Goal: Leave review/rating: Share an evaluation or opinion about a product, service, or content

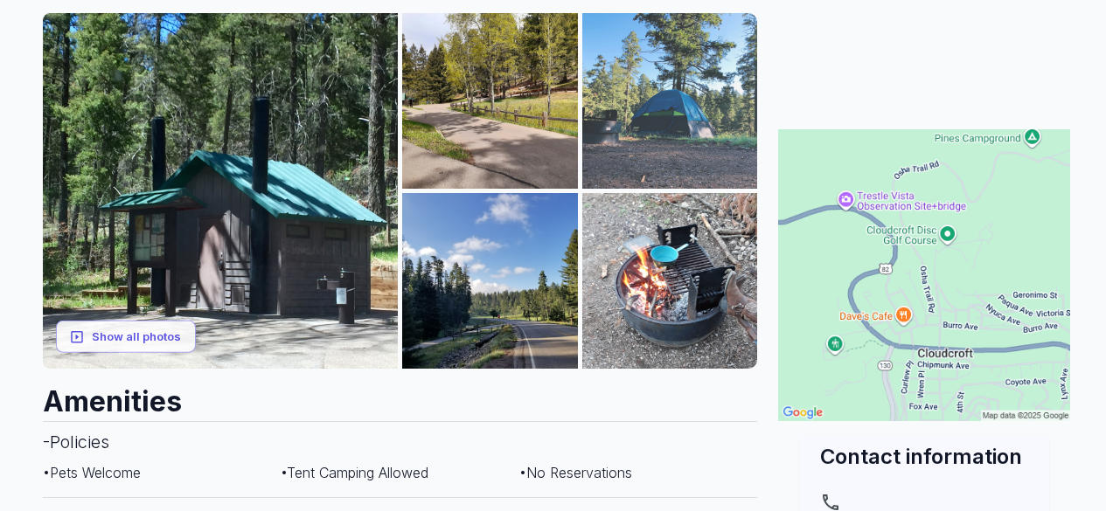
scroll to position [262, 0]
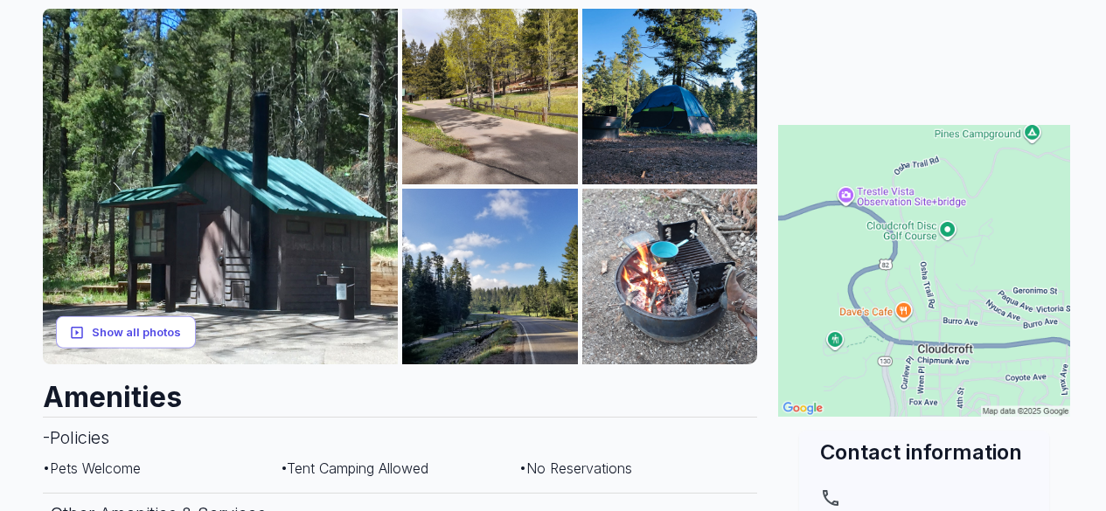
click at [142, 325] on button "Show all photos" at bounding box center [126, 332] width 140 height 32
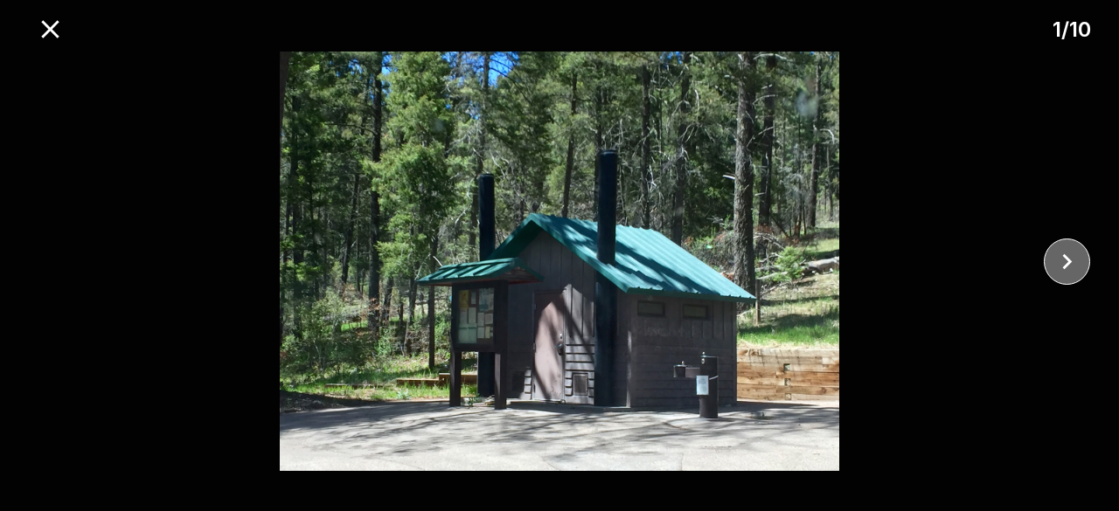
click at [1062, 259] on icon "close" at bounding box center [1066, 261] width 31 height 31
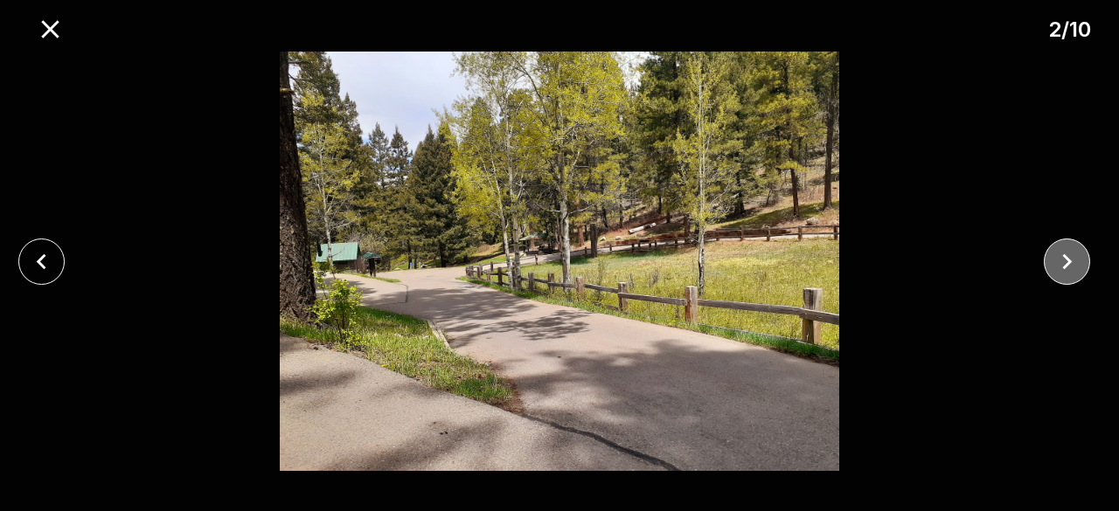
click at [1062, 259] on icon "close" at bounding box center [1066, 261] width 31 height 31
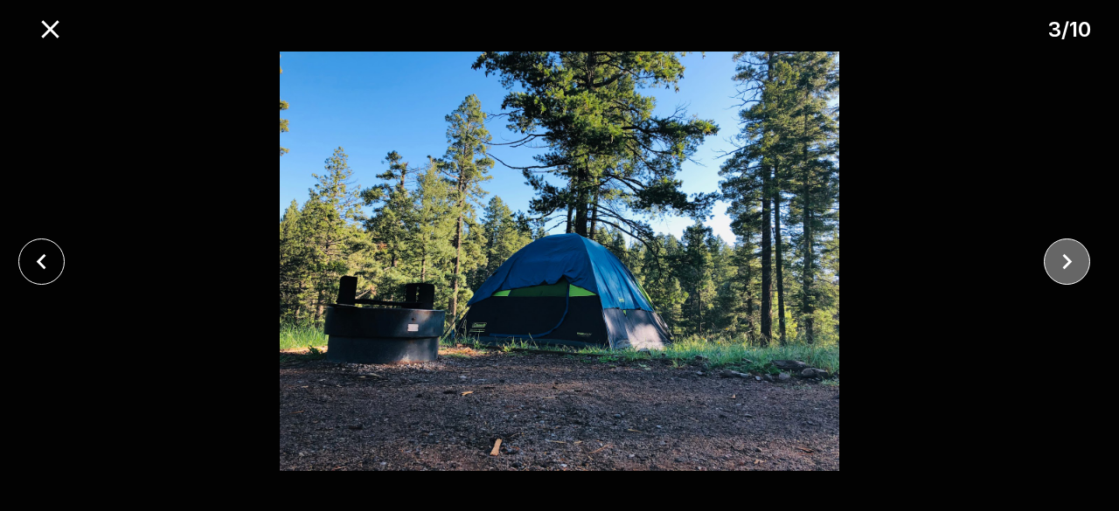
click at [1062, 259] on icon "close" at bounding box center [1066, 261] width 31 height 31
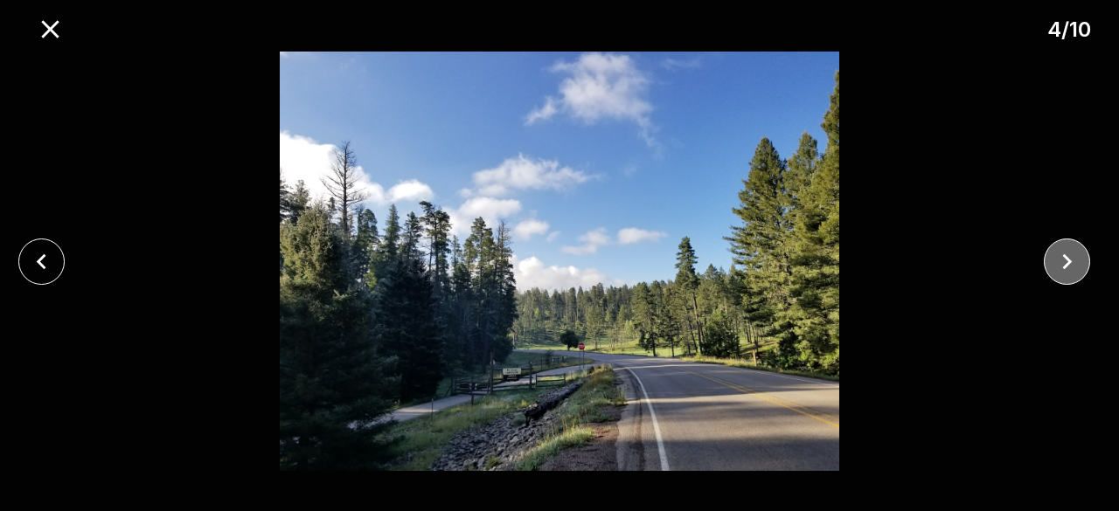
click at [1062, 259] on icon "close" at bounding box center [1066, 261] width 31 height 31
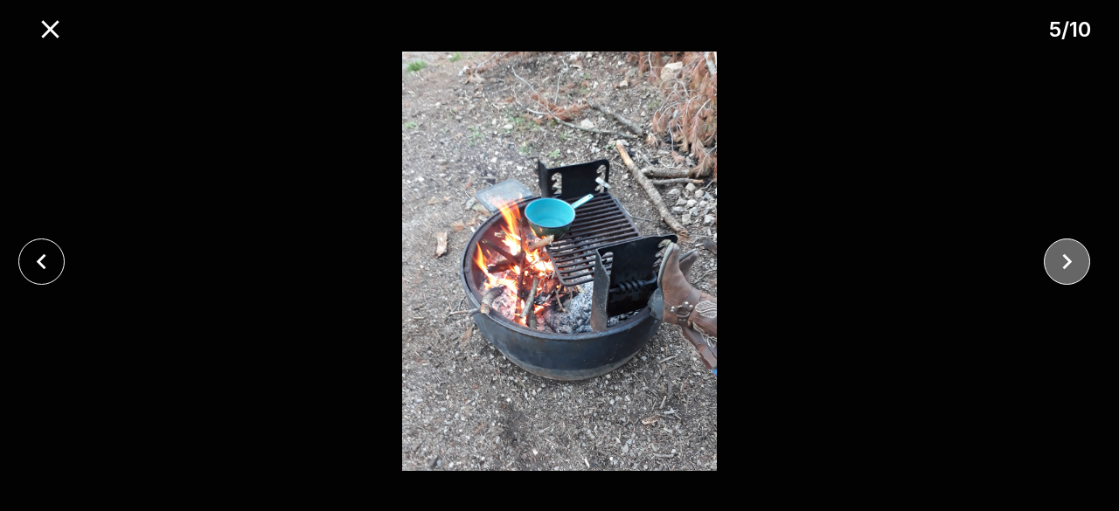
click at [1062, 259] on icon "close" at bounding box center [1066, 261] width 31 height 31
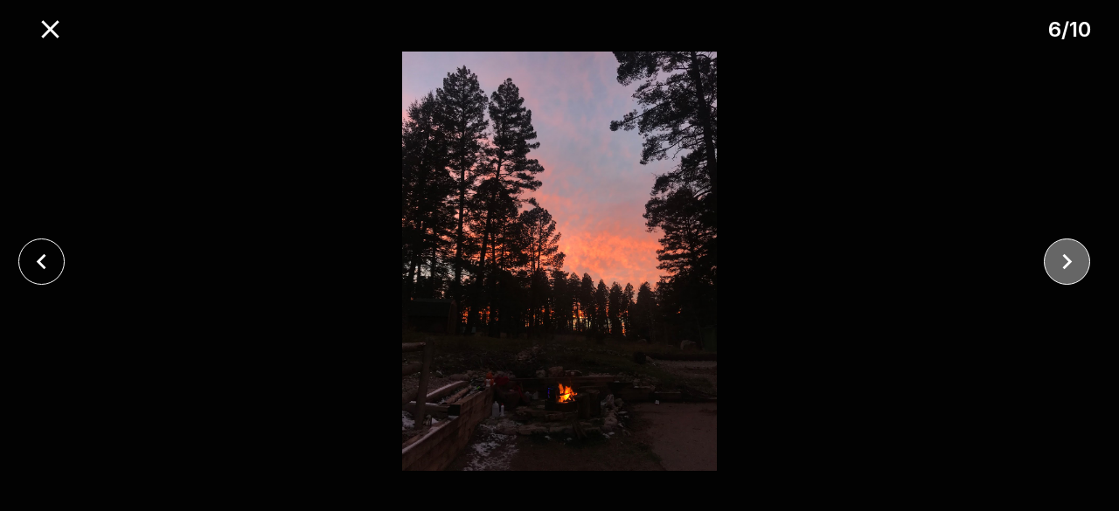
click at [1062, 259] on icon "close" at bounding box center [1066, 261] width 31 height 31
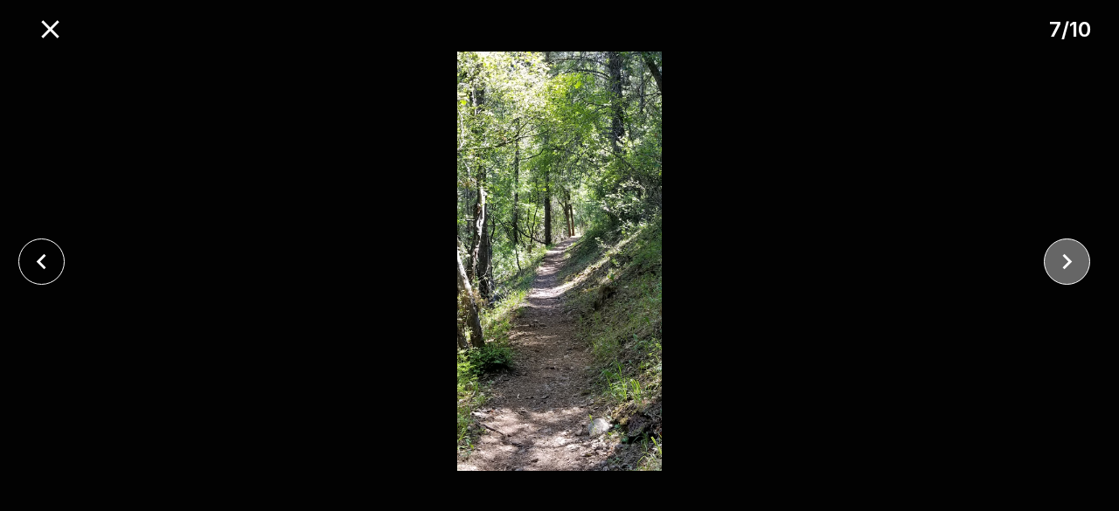
click at [1062, 259] on icon "close" at bounding box center [1066, 261] width 31 height 31
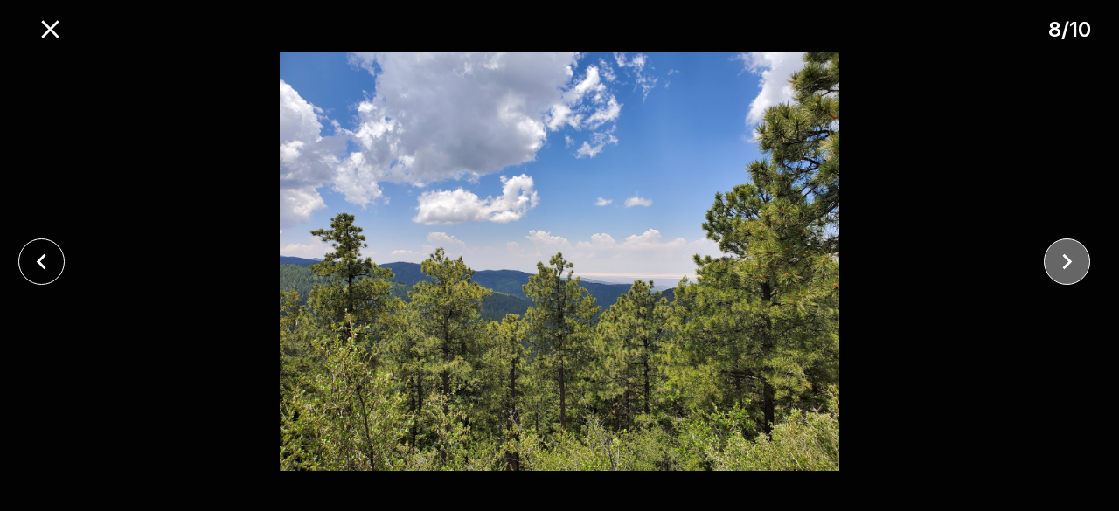
click at [1062, 259] on icon "close" at bounding box center [1066, 261] width 31 height 31
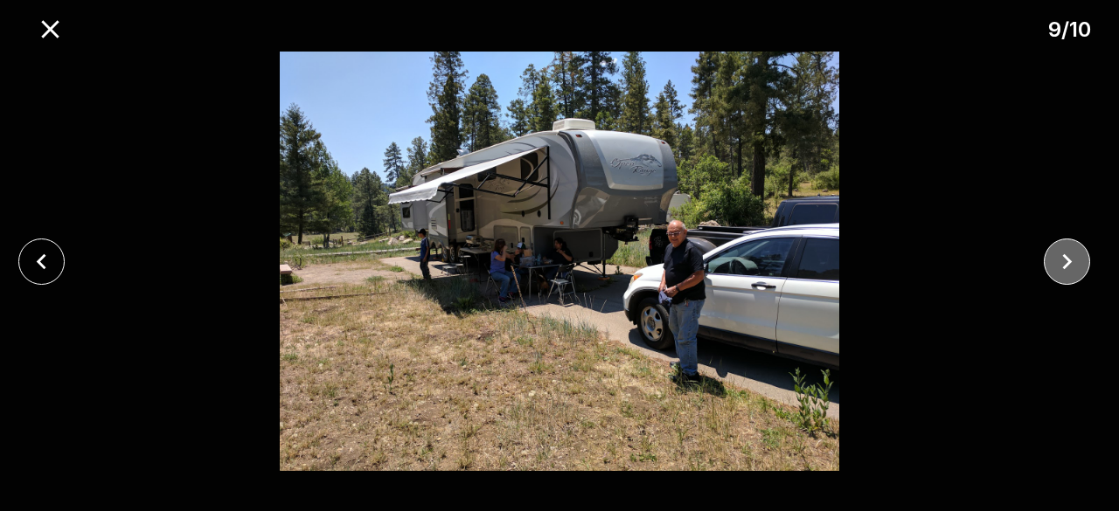
click at [1062, 259] on icon "close" at bounding box center [1066, 261] width 31 height 31
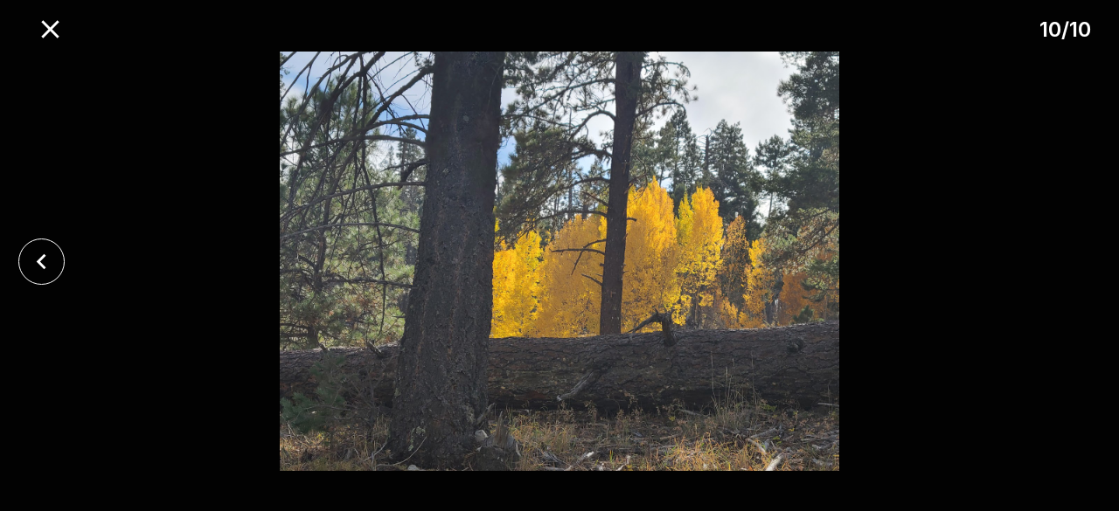
click at [1062, 259] on div at bounding box center [559, 262] width 1119 height 420
click at [38, 30] on icon "close" at bounding box center [50, 29] width 31 height 31
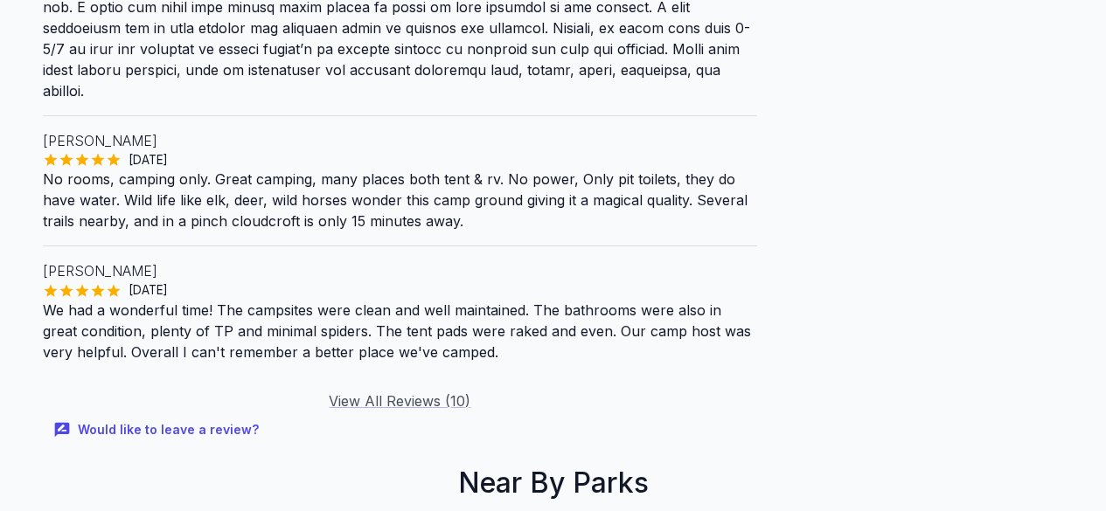
scroll to position [1573, 0]
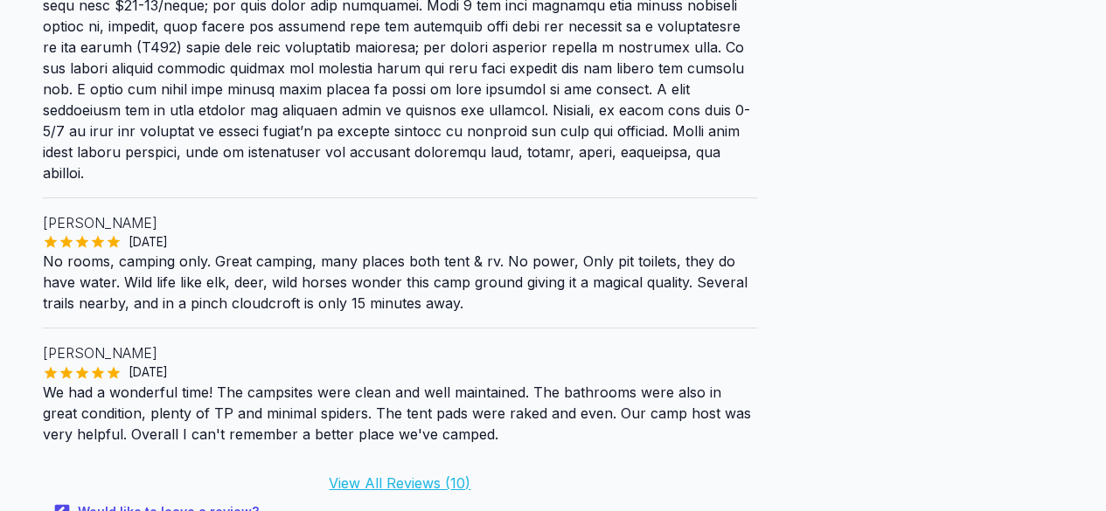
click at [419, 475] on link "View All Reviews ( 10 )" at bounding box center [400, 483] width 142 height 17
click at [417, 475] on link "View All Reviews ( 10 )" at bounding box center [400, 483] width 142 height 17
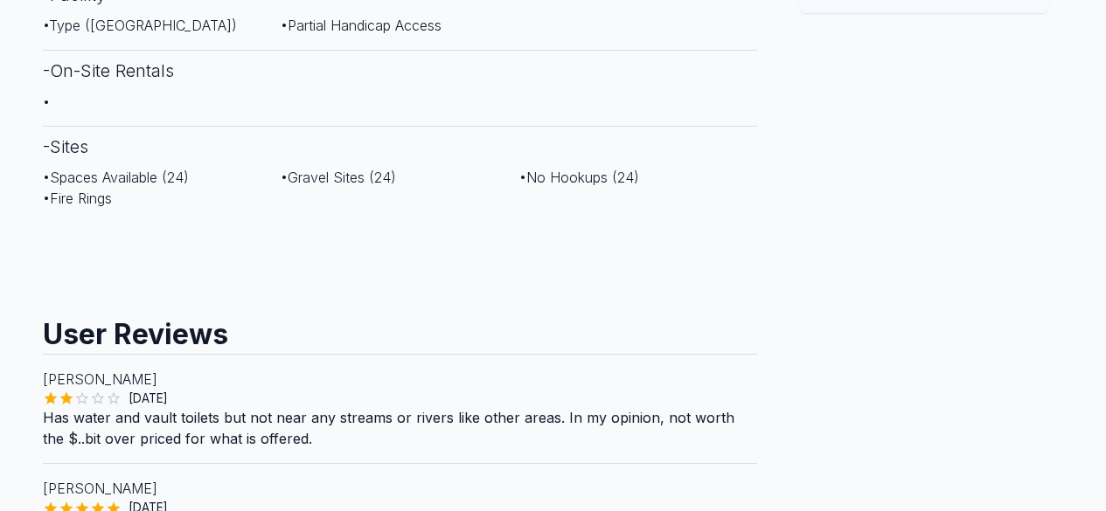
scroll to position [612, 0]
